Goal: Information Seeking & Learning: Learn about a topic

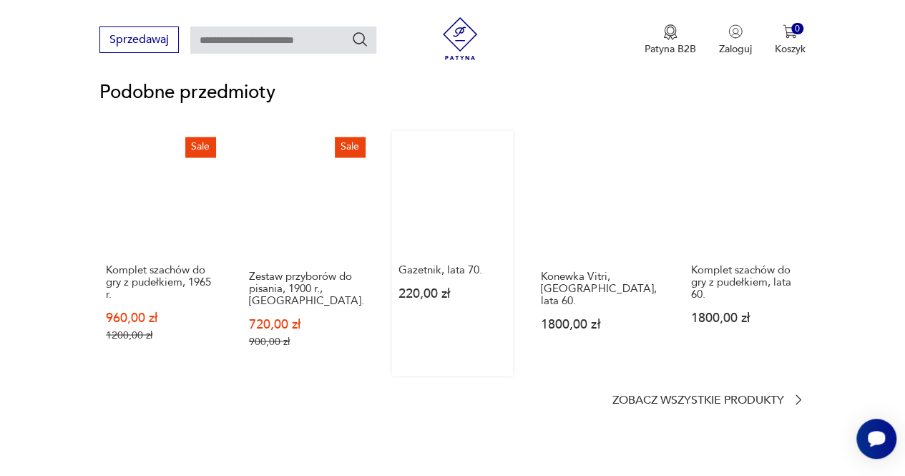
scroll to position [1001, 0]
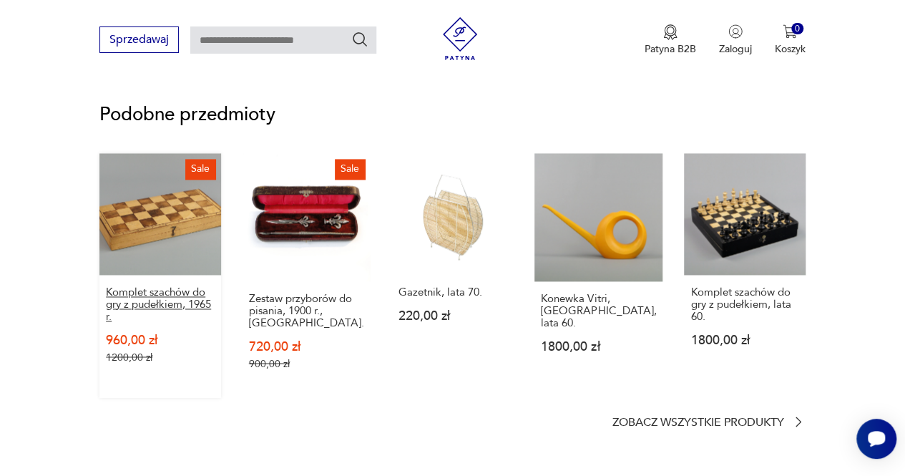
click at [165, 297] on p "Komplet szachów do gry z pudełkiem, 1965 r." at bounding box center [160, 304] width 109 height 36
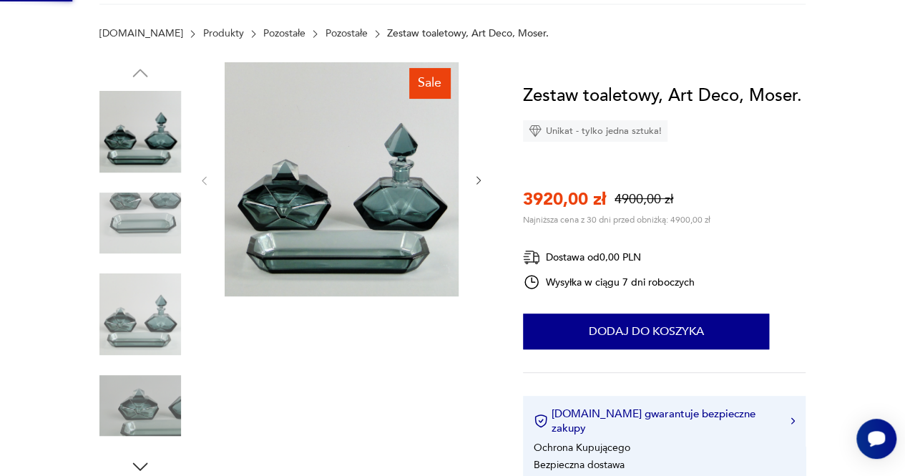
scroll to position [72, 0]
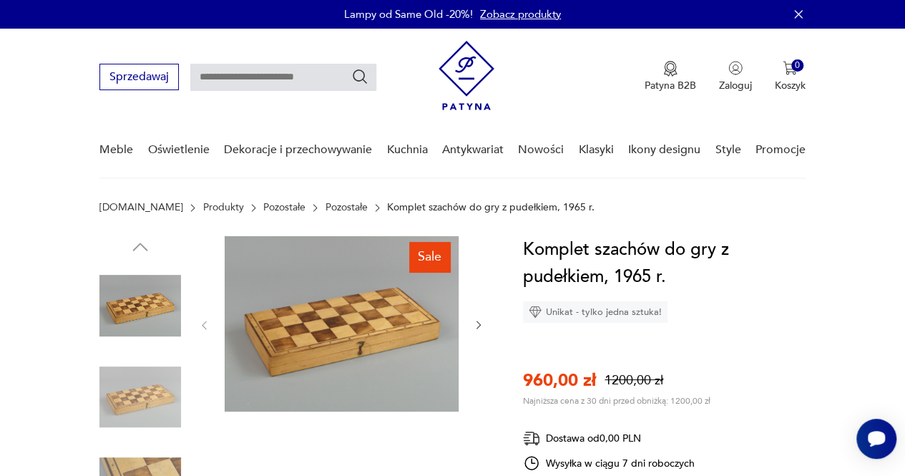
click at [478, 321] on icon "button" at bounding box center [478, 324] width 11 height 11
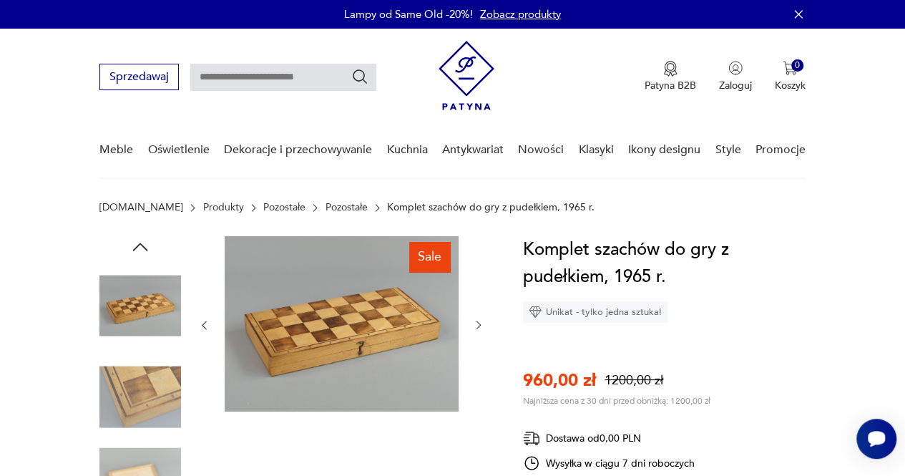
click at [478, 321] on icon "button" at bounding box center [478, 324] width 11 height 11
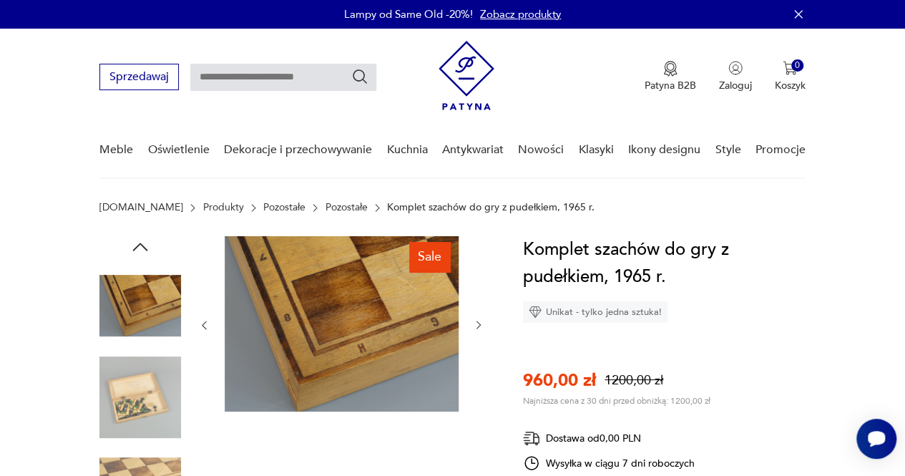
click at [478, 321] on icon "button" at bounding box center [478, 324] width 11 height 11
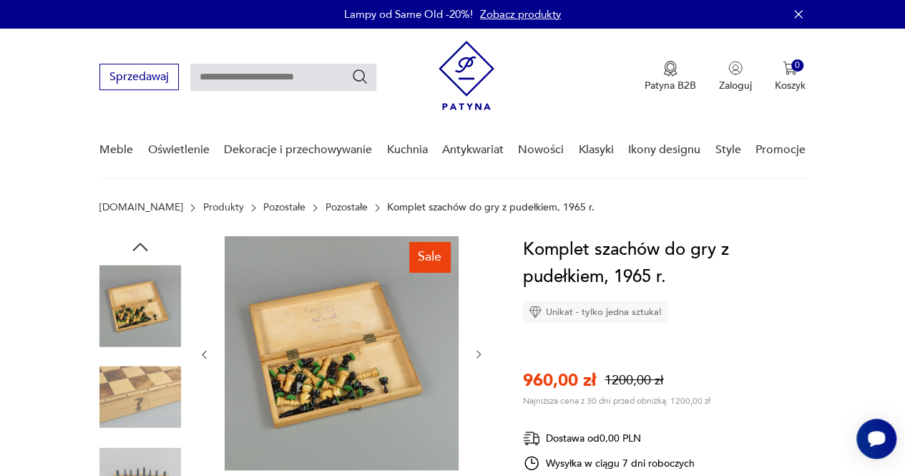
click at [478, 321] on div at bounding box center [341, 354] width 286 height 237
click at [479, 353] on icon "button" at bounding box center [478, 355] width 4 height 8
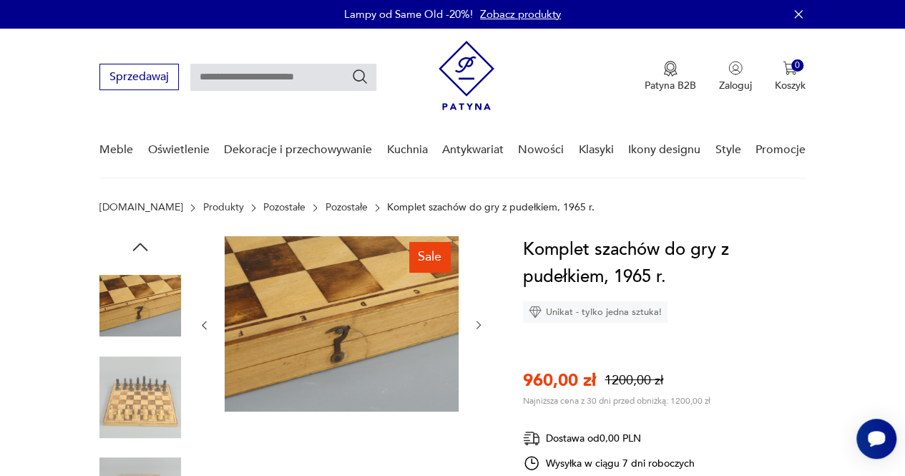
click at [476, 327] on icon "button" at bounding box center [478, 324] width 11 height 11
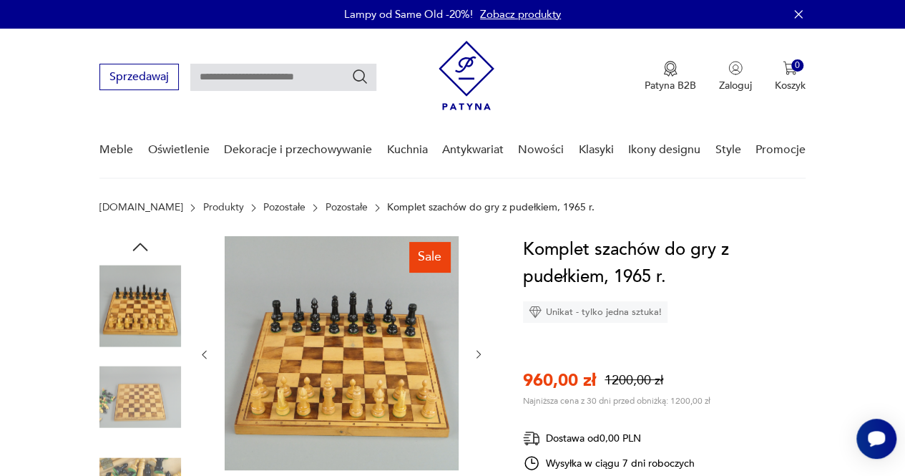
click at [479, 351] on icon "button" at bounding box center [478, 353] width 11 height 11
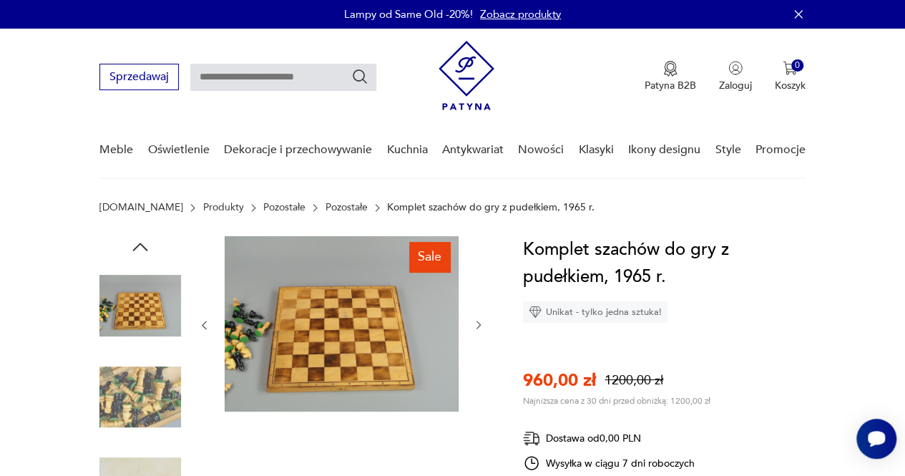
click at [479, 351] on div at bounding box center [341, 325] width 286 height 178
click at [480, 324] on icon "button" at bounding box center [478, 325] width 4 height 8
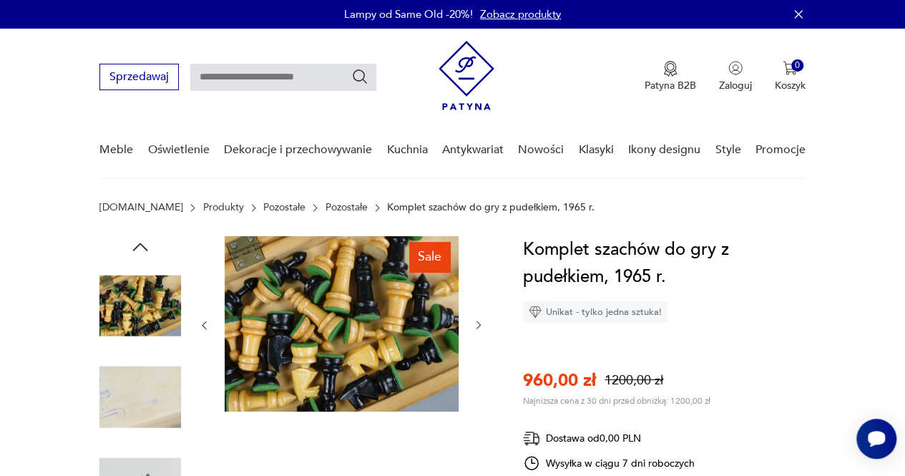
click at [476, 321] on icon "button" at bounding box center [478, 324] width 11 height 11
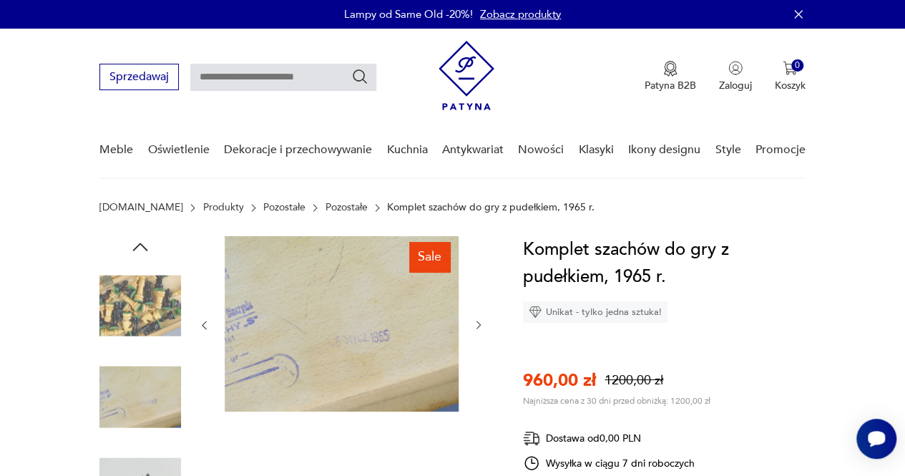
click at [476, 321] on icon "button" at bounding box center [478, 324] width 11 height 11
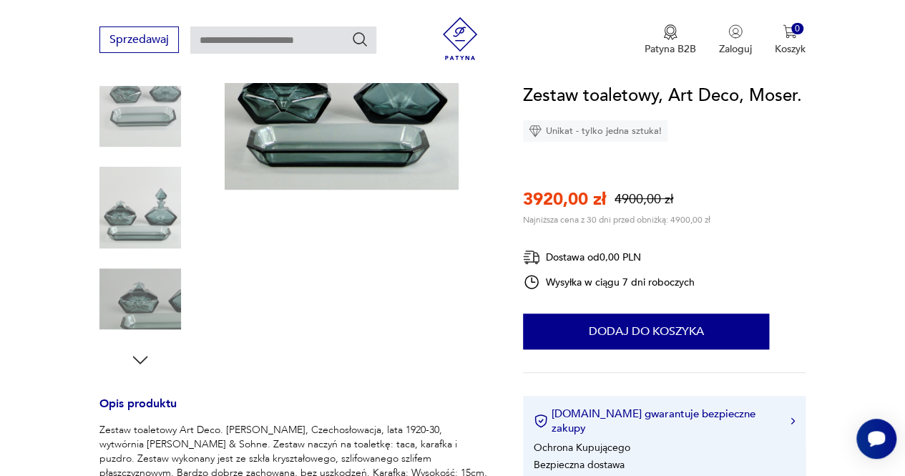
scroll to position [170, 0]
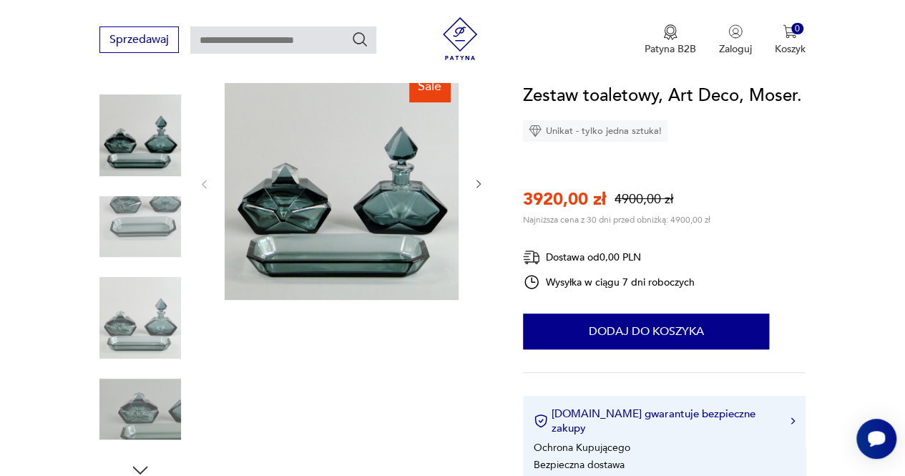
click at [476, 180] on icon "button" at bounding box center [478, 184] width 4 height 8
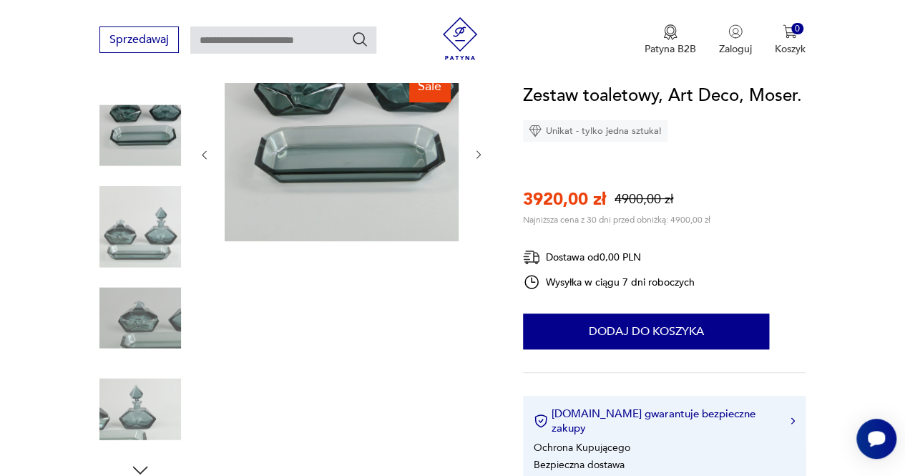
click at [477, 152] on icon "button" at bounding box center [478, 154] width 11 height 11
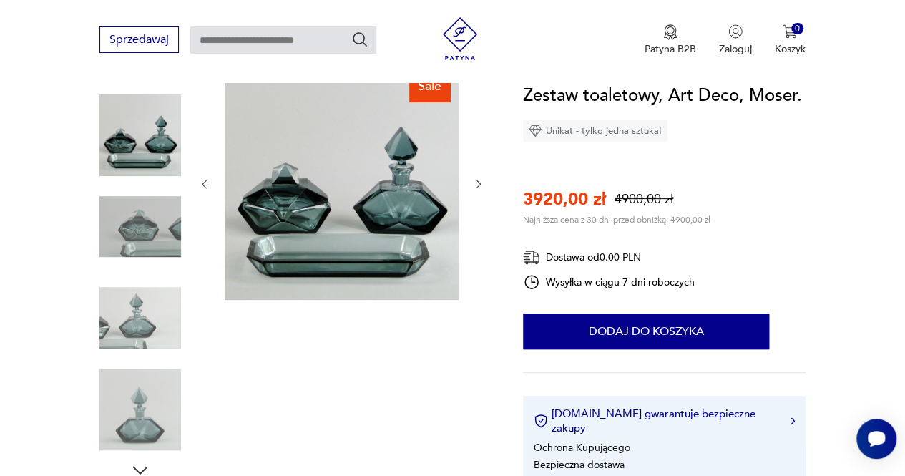
click at [477, 152] on div at bounding box center [341, 184] width 286 height 237
click at [482, 184] on icon "button" at bounding box center [478, 183] width 11 height 11
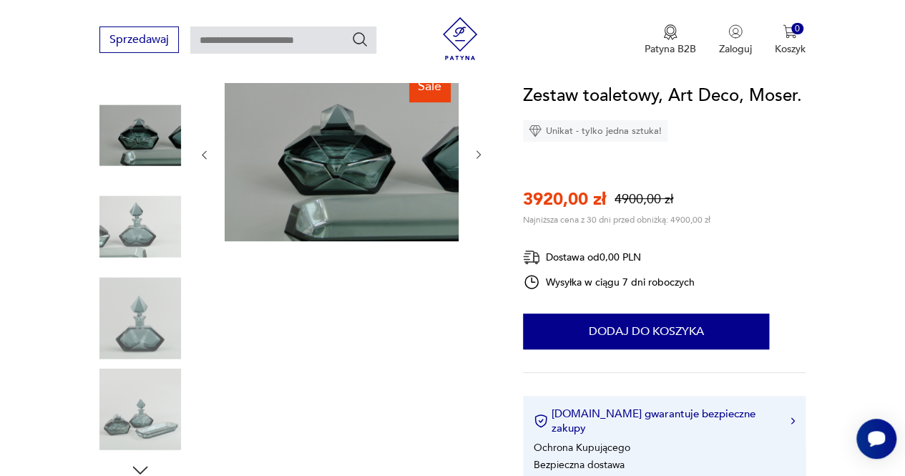
click at [481, 154] on icon "button" at bounding box center [478, 154] width 11 height 11
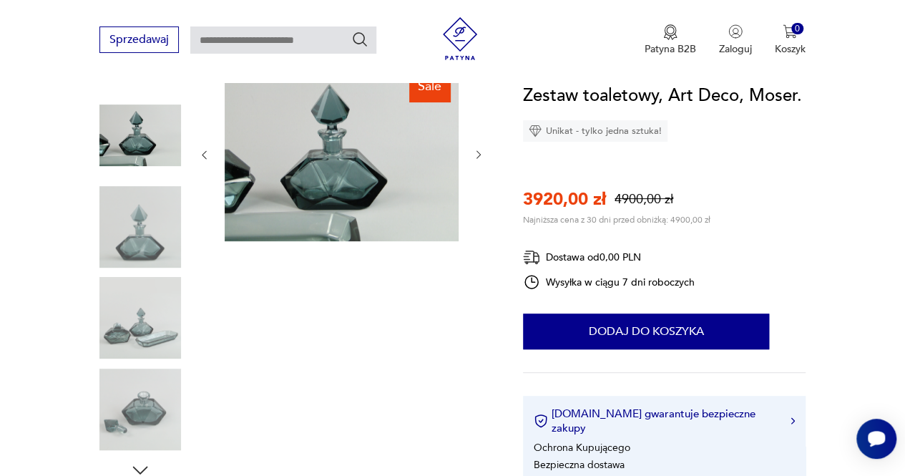
click at [480, 154] on icon "button" at bounding box center [478, 155] width 4 height 8
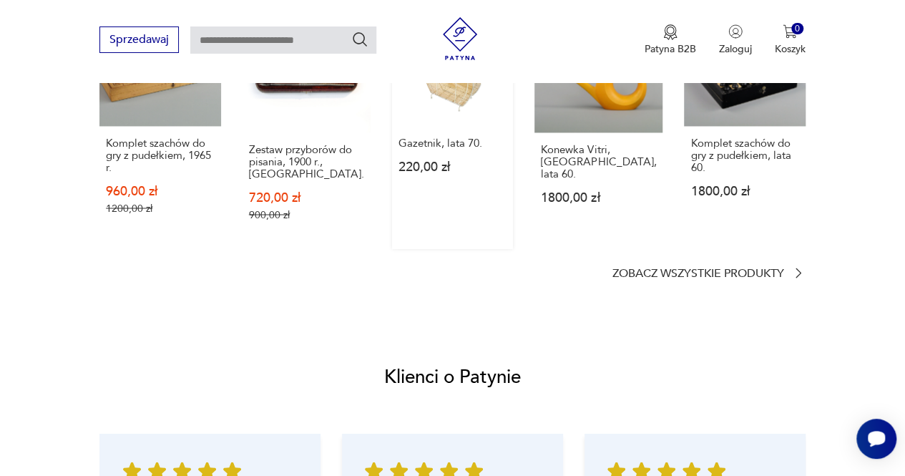
scroll to position [1001, 0]
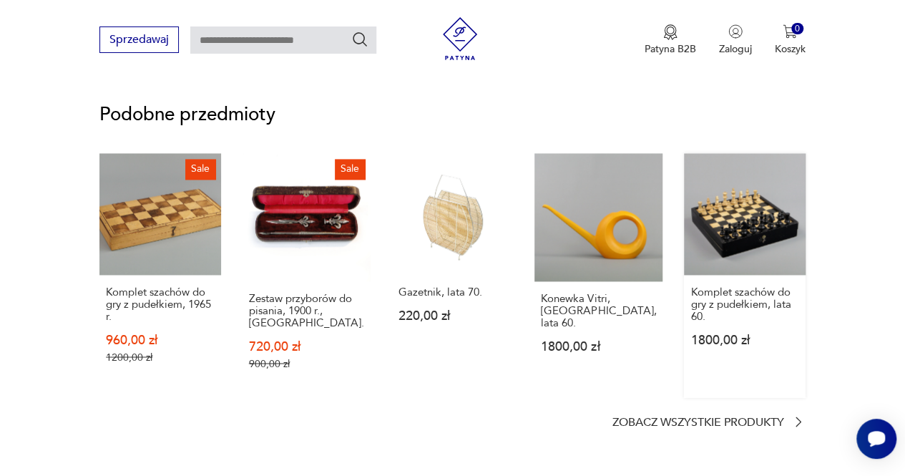
click at [742, 222] on link "Komplet szachów do gry z pudełkiem, lata 60. 1800,00 zł" at bounding box center [745, 275] width 122 height 244
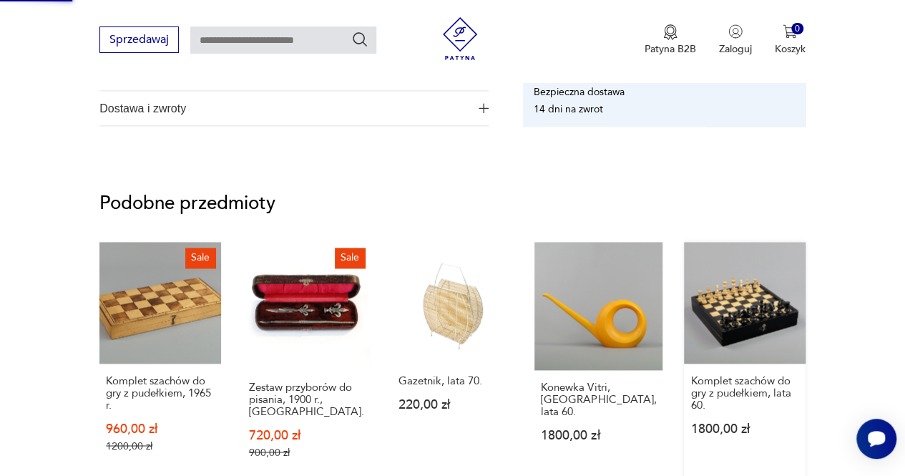
scroll to position [412, 0]
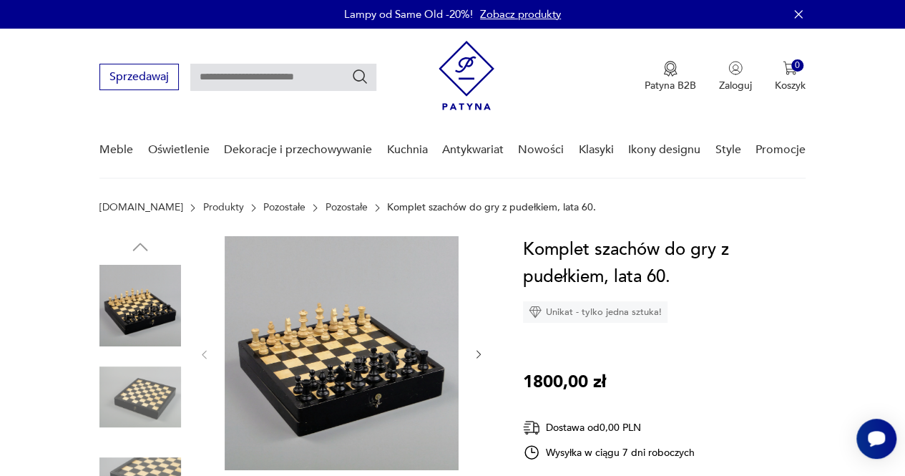
click at [475, 352] on icon "button" at bounding box center [478, 353] width 11 height 11
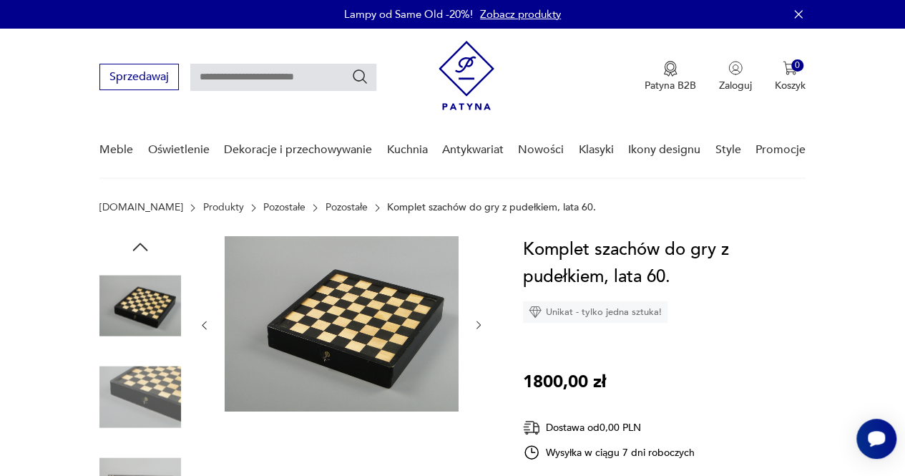
click at [476, 324] on icon "button" at bounding box center [478, 324] width 11 height 11
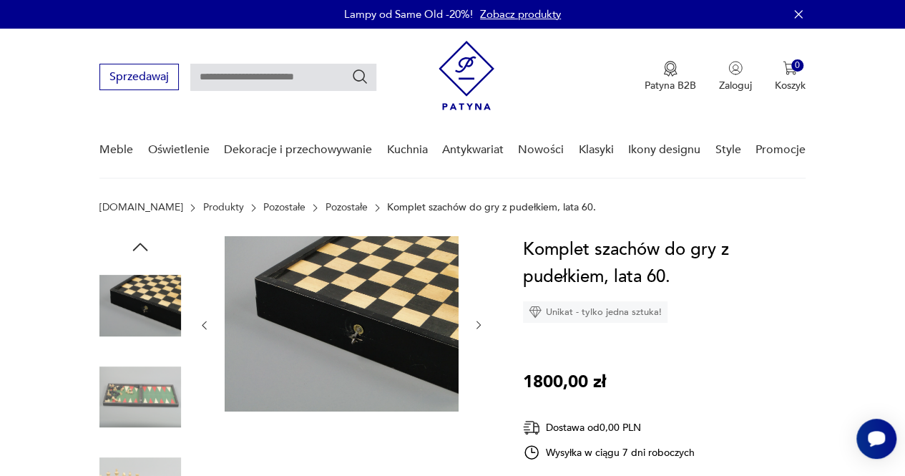
click at [475, 323] on icon "button" at bounding box center [478, 324] width 11 height 11
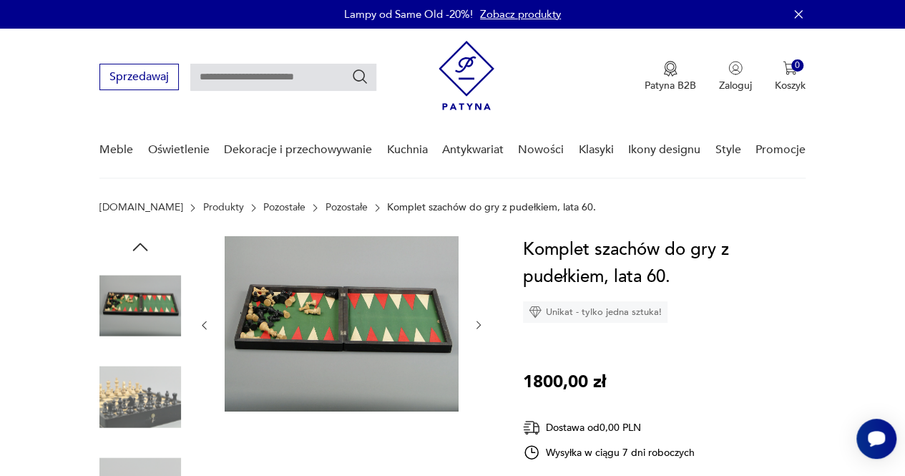
click at [474, 323] on icon "button" at bounding box center [478, 324] width 11 height 11
